Goal: Navigation & Orientation: Find specific page/section

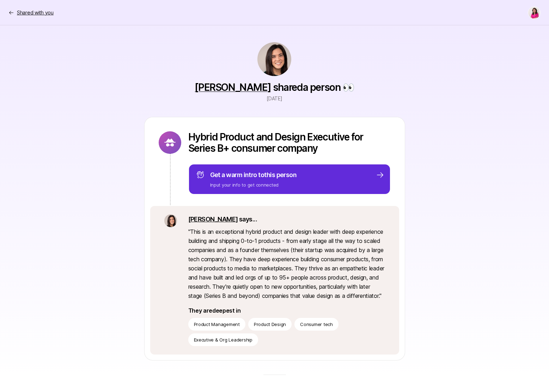
click at [30, 12] on p "Shared with you" at bounding box center [35, 12] width 37 height 8
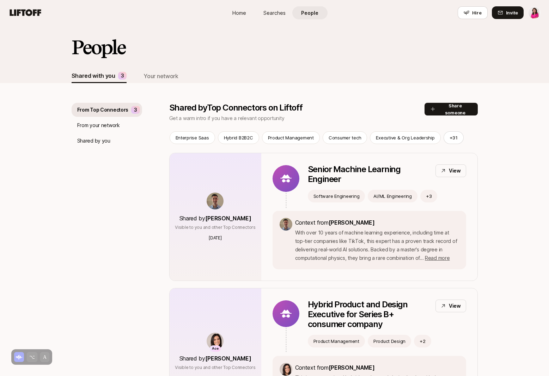
click at [242, 13] on span "Home" at bounding box center [239, 12] width 14 height 7
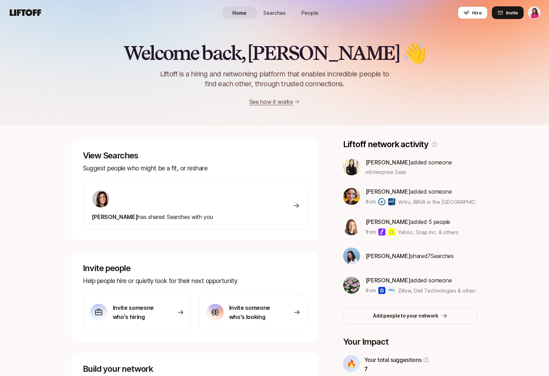
click at [275, 13] on span "Searches" at bounding box center [274, 12] width 22 height 7
